Goal: Information Seeking & Learning: Learn about a topic

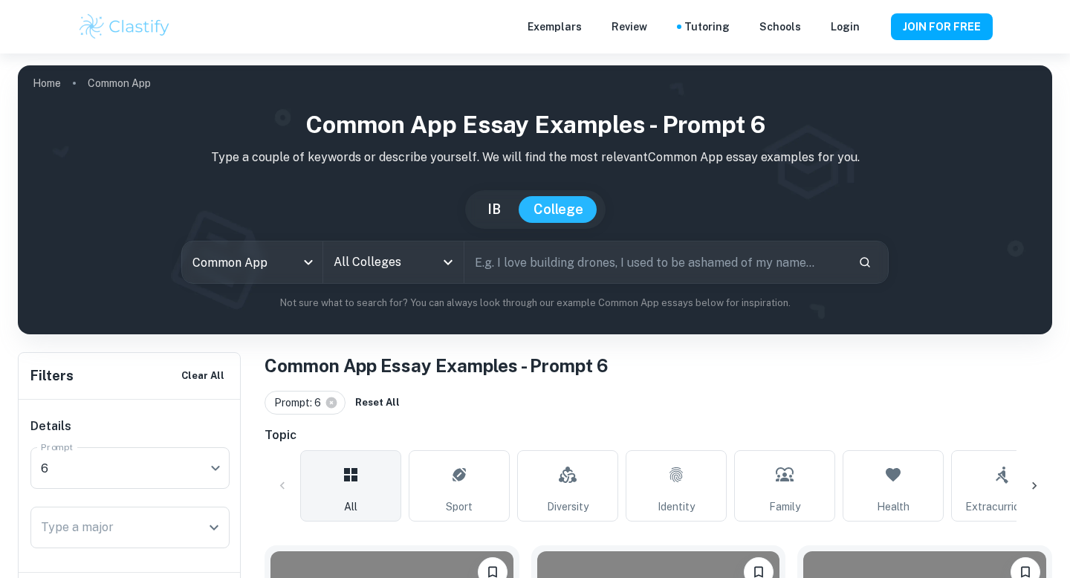
scroll to position [366, 0]
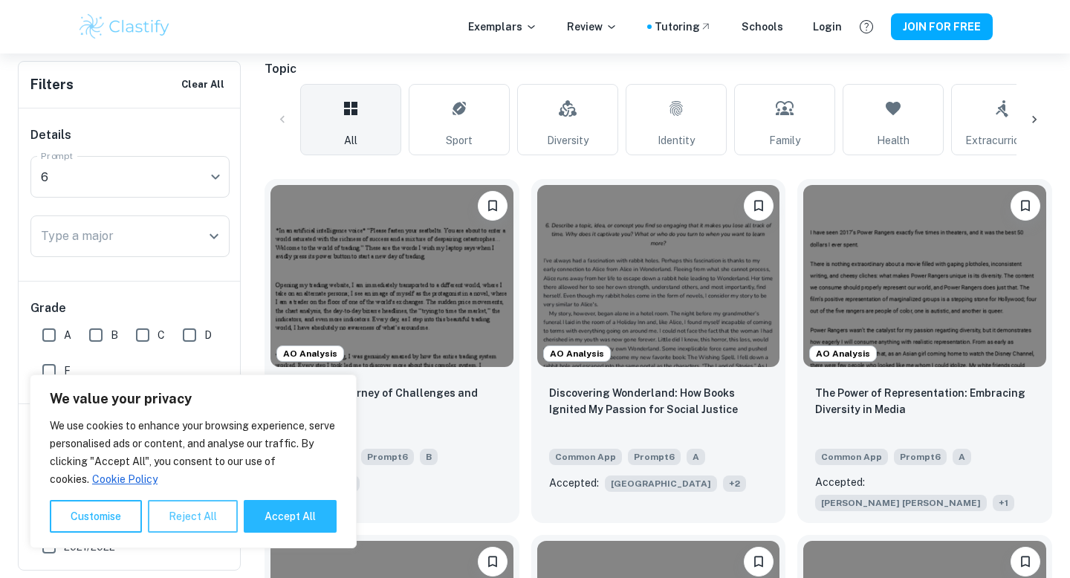
click at [187, 516] on button "Reject All" at bounding box center [193, 516] width 90 height 33
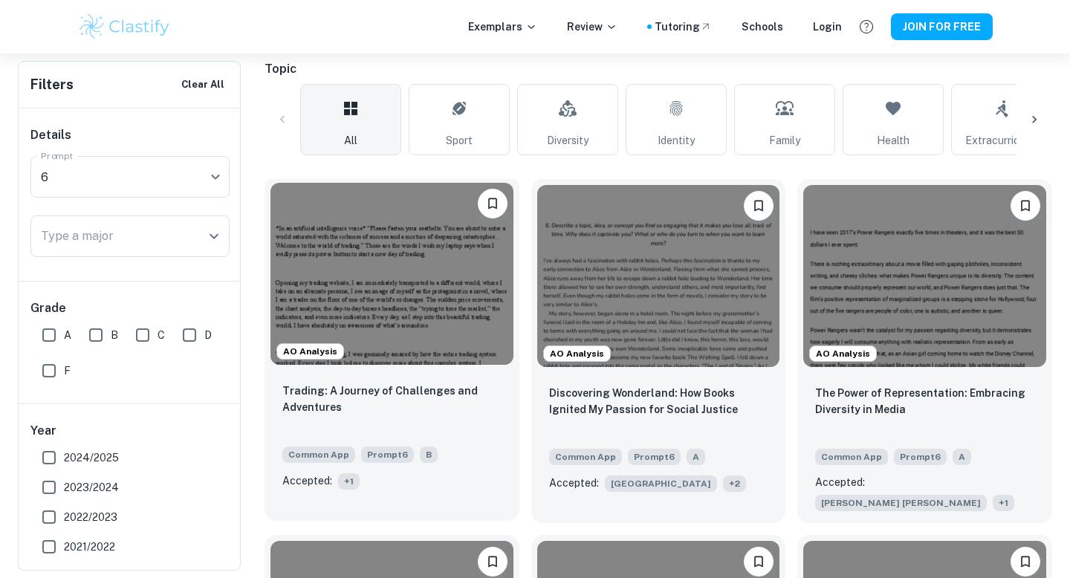
click at [348, 481] on span "+ 1" at bounding box center [349, 481] width 22 height 16
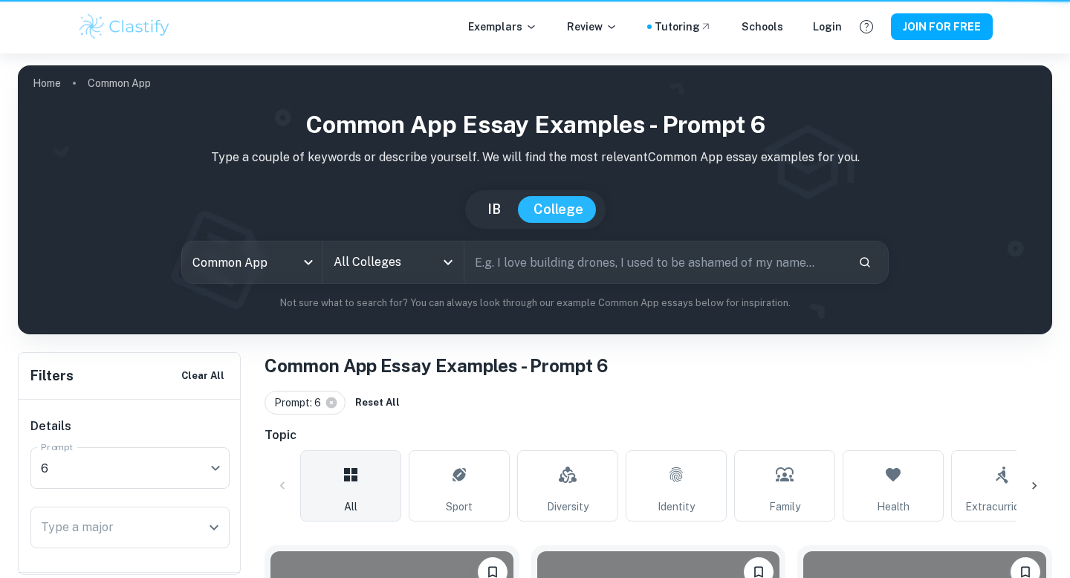
scroll to position [366, 0]
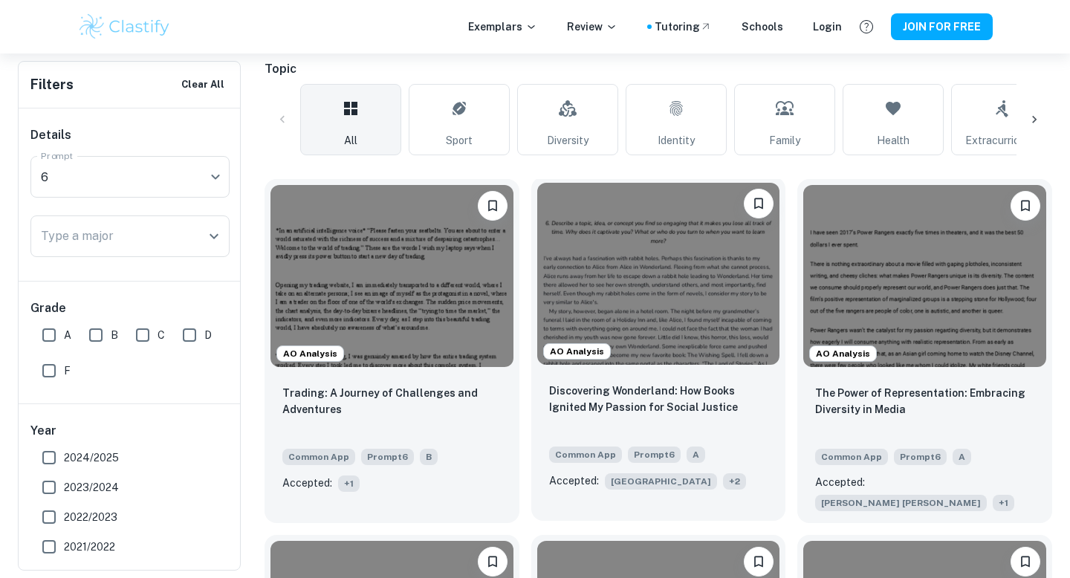
click at [667, 487] on span "[GEOGRAPHIC_DATA]" at bounding box center [661, 481] width 112 height 16
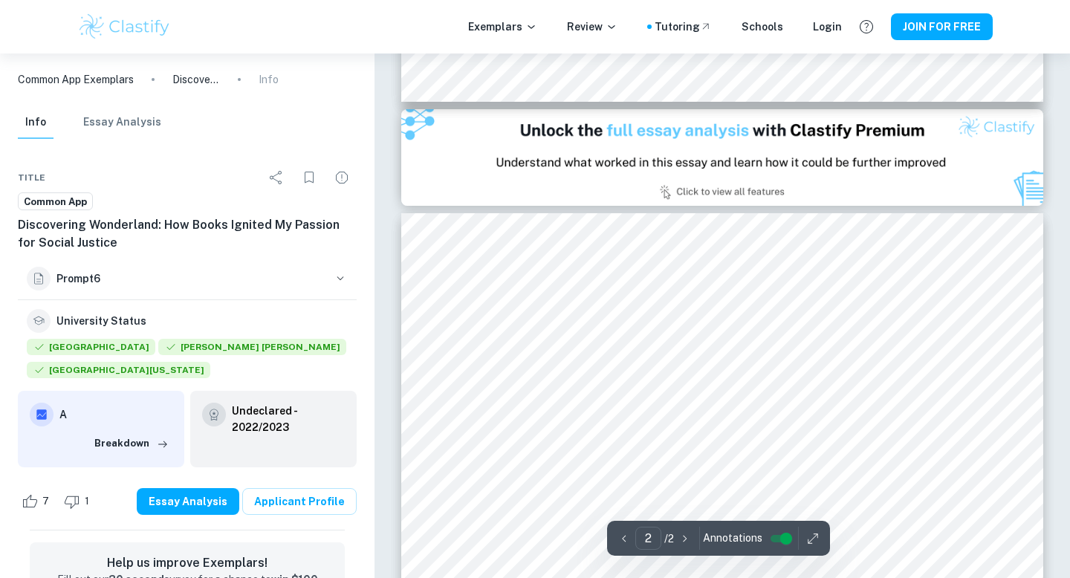
type input "1"
